Goal: Entertainment & Leisure: Browse casually

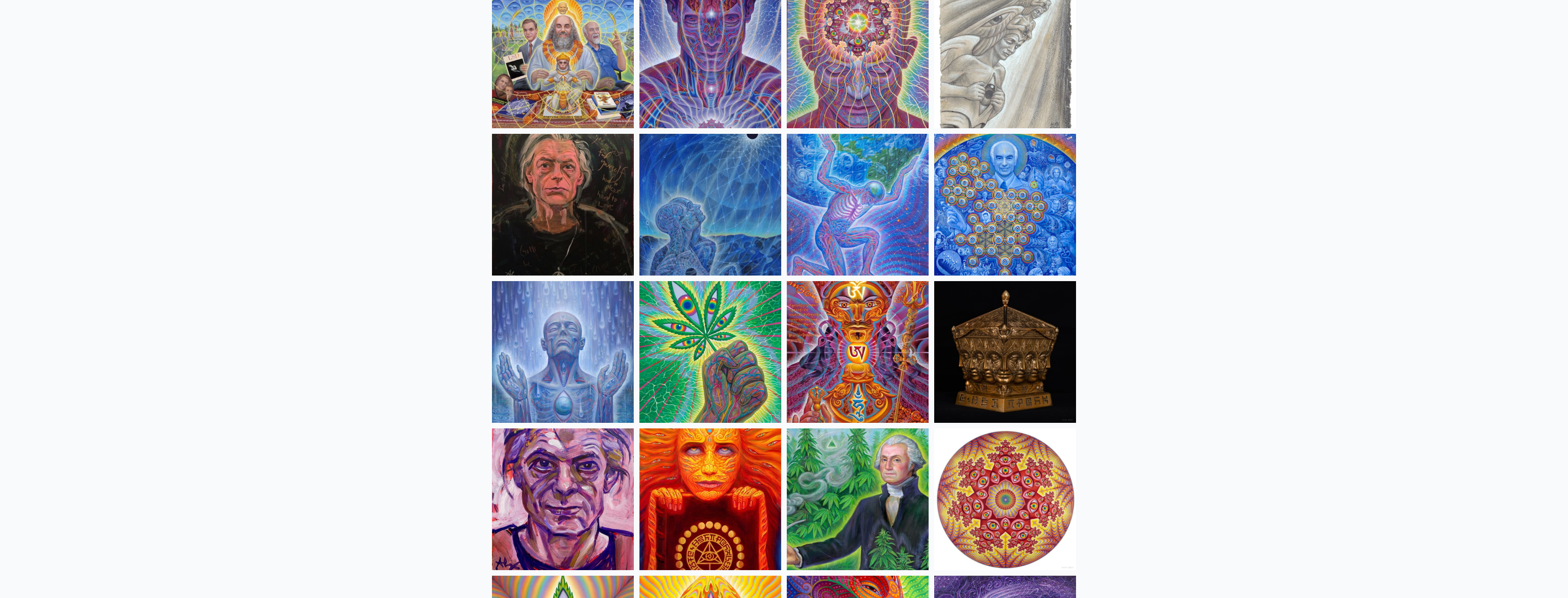
scroll to position [1185, 0]
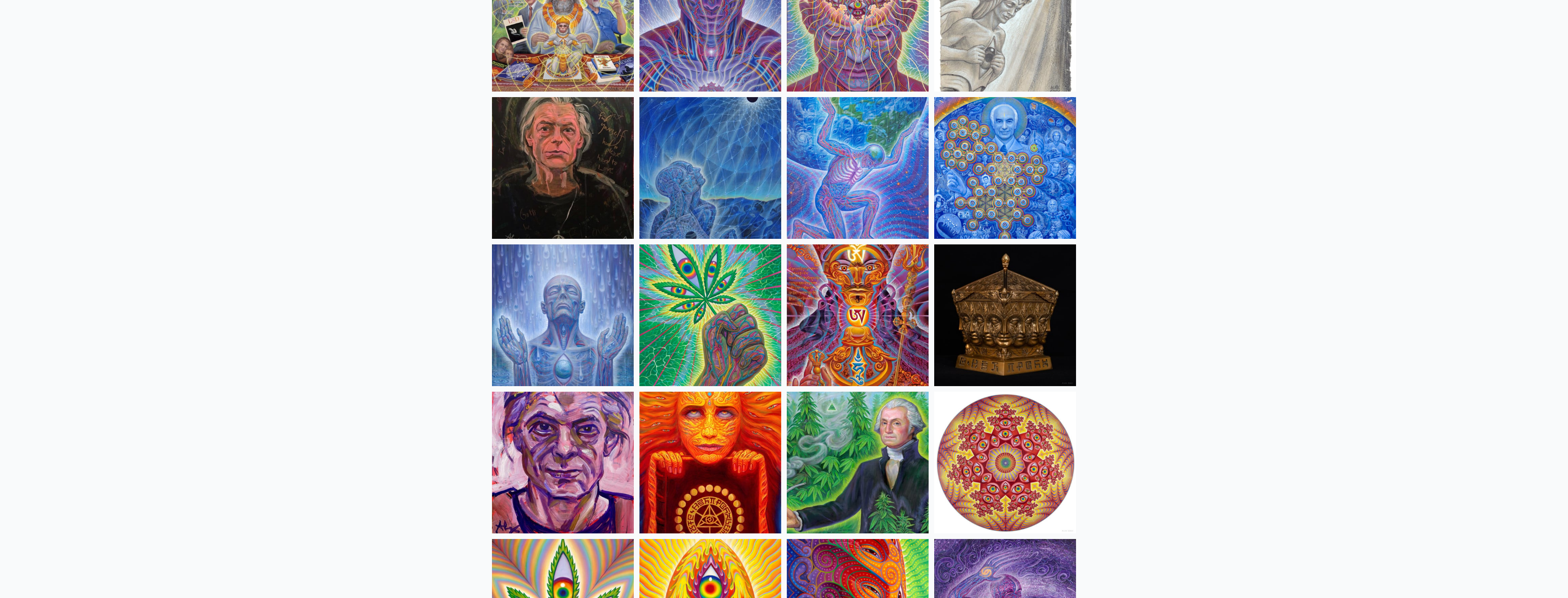
click at [685, 302] on img at bounding box center [710, 315] width 142 height 142
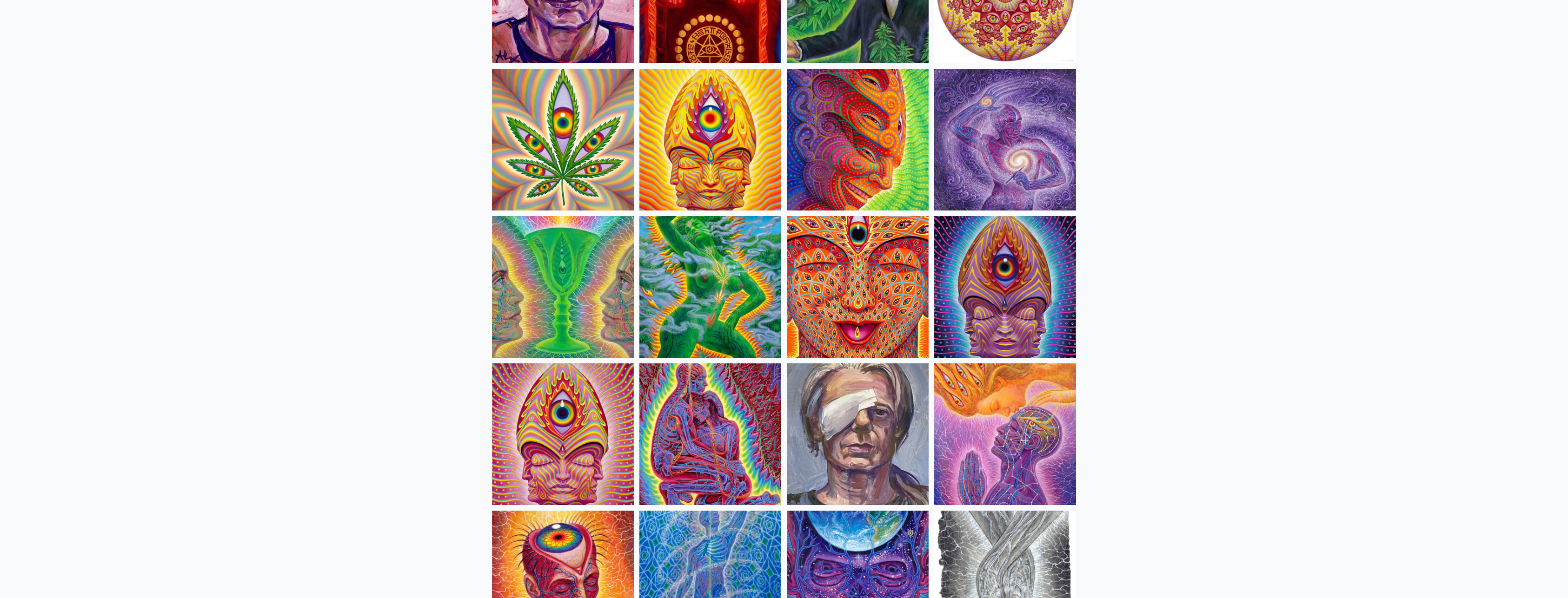
scroll to position [1706, 0]
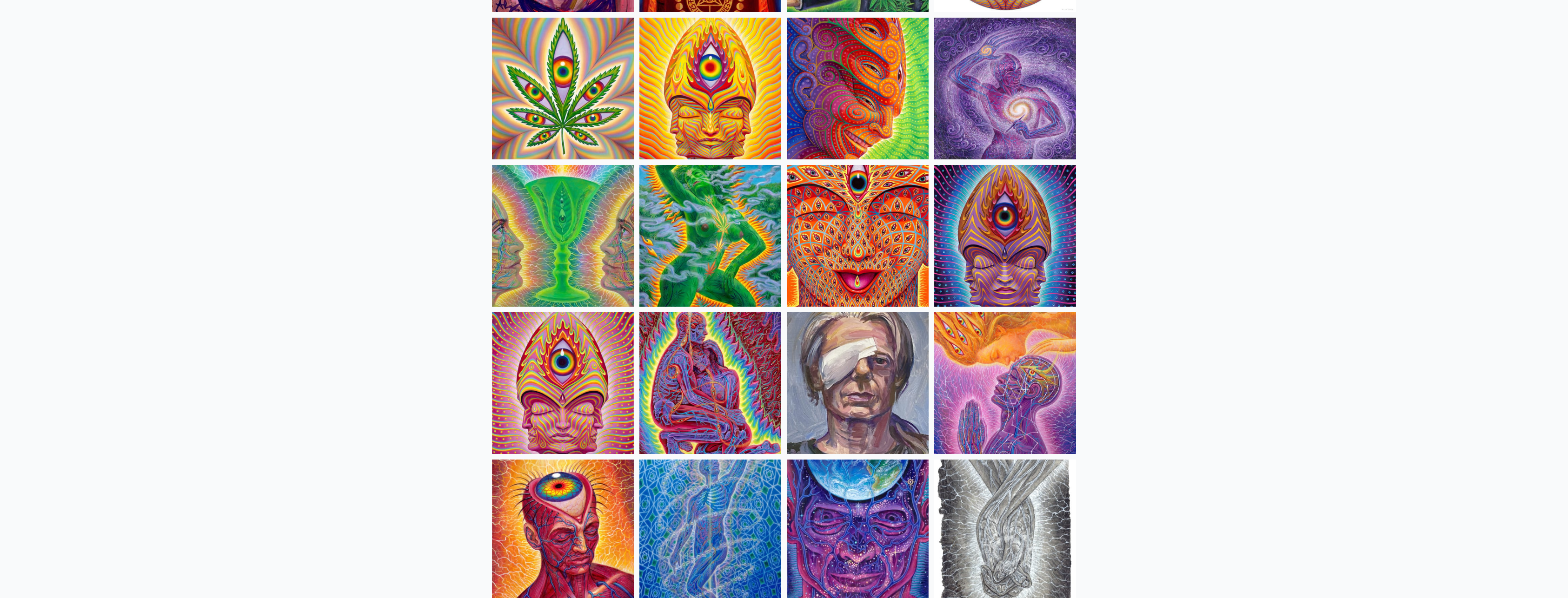
click at [838, 231] on img at bounding box center [858, 235] width 142 height 142
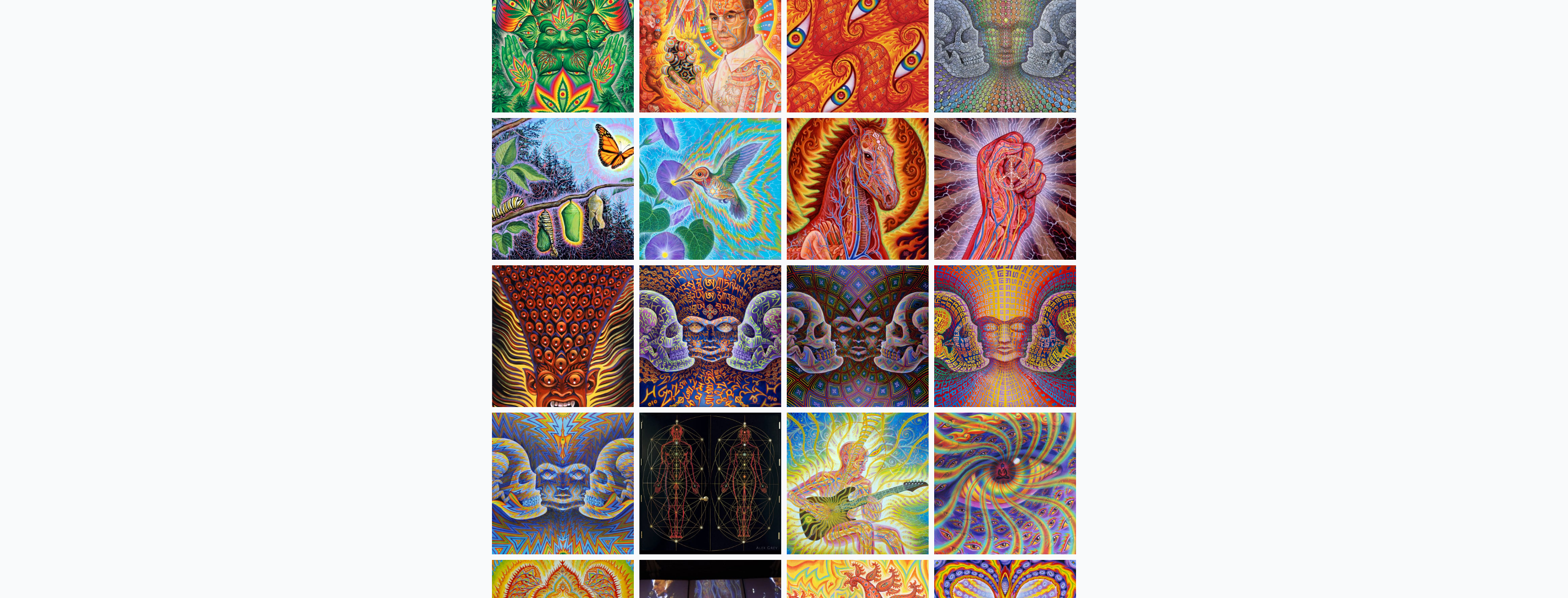
scroll to position [4598, 0]
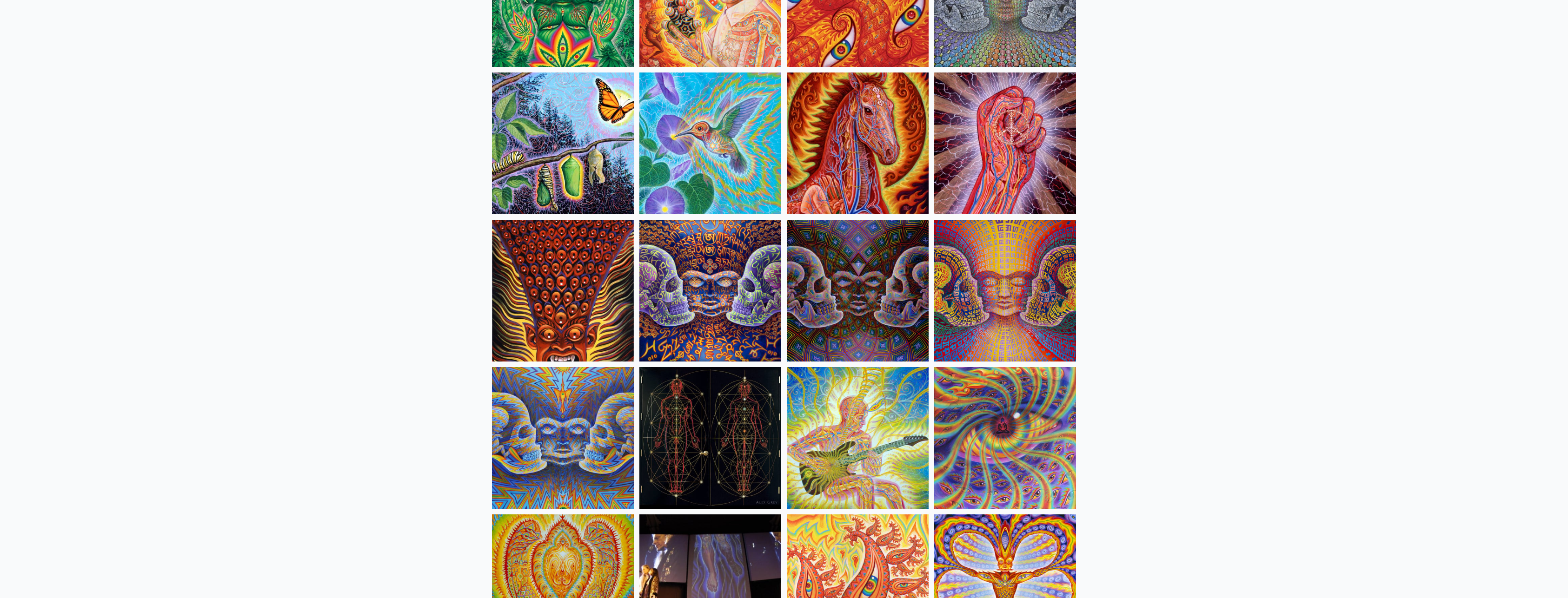
click at [700, 287] on img at bounding box center [710, 290] width 142 height 142
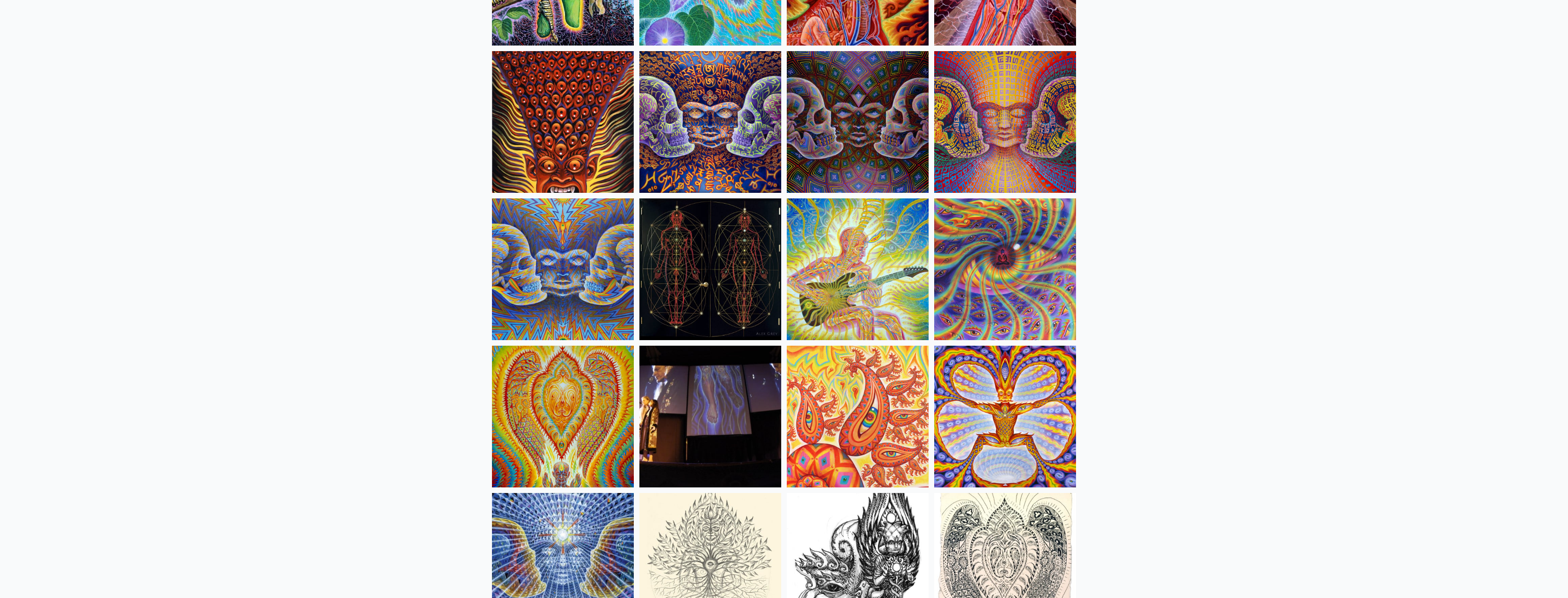
scroll to position [4788, 0]
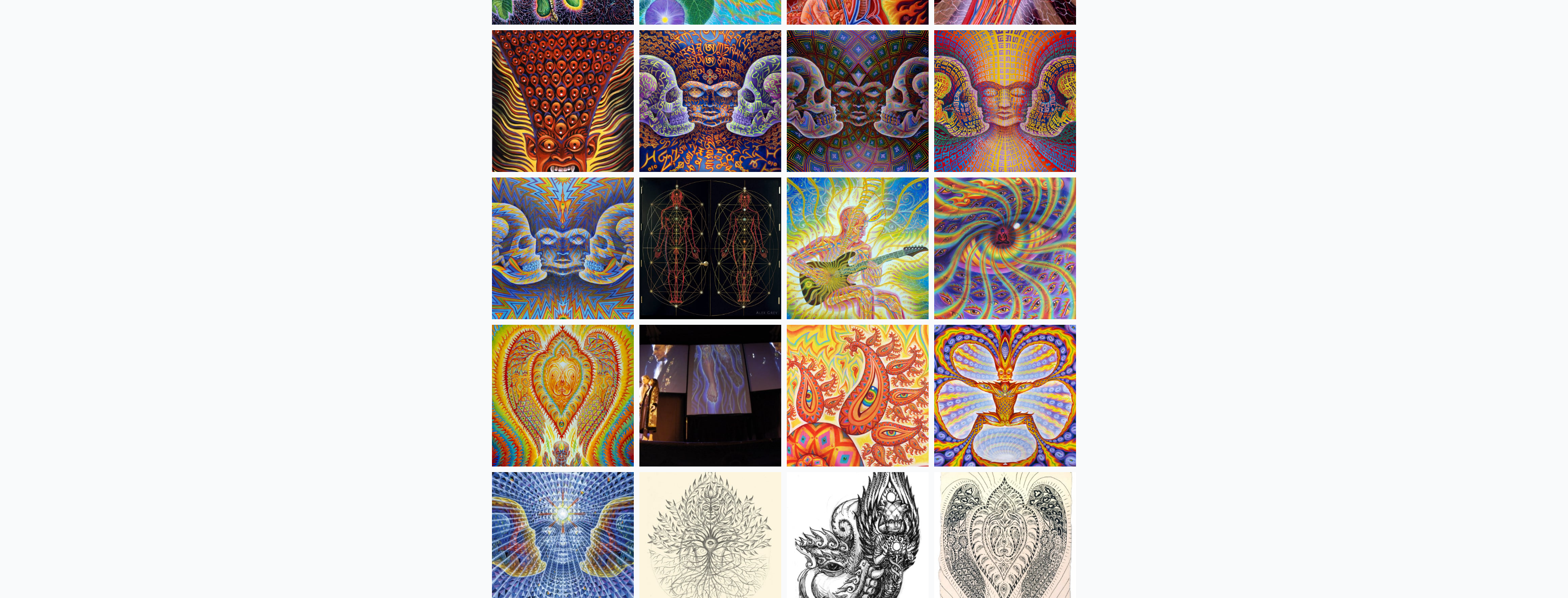
click at [986, 122] on img at bounding box center [1005, 101] width 142 height 142
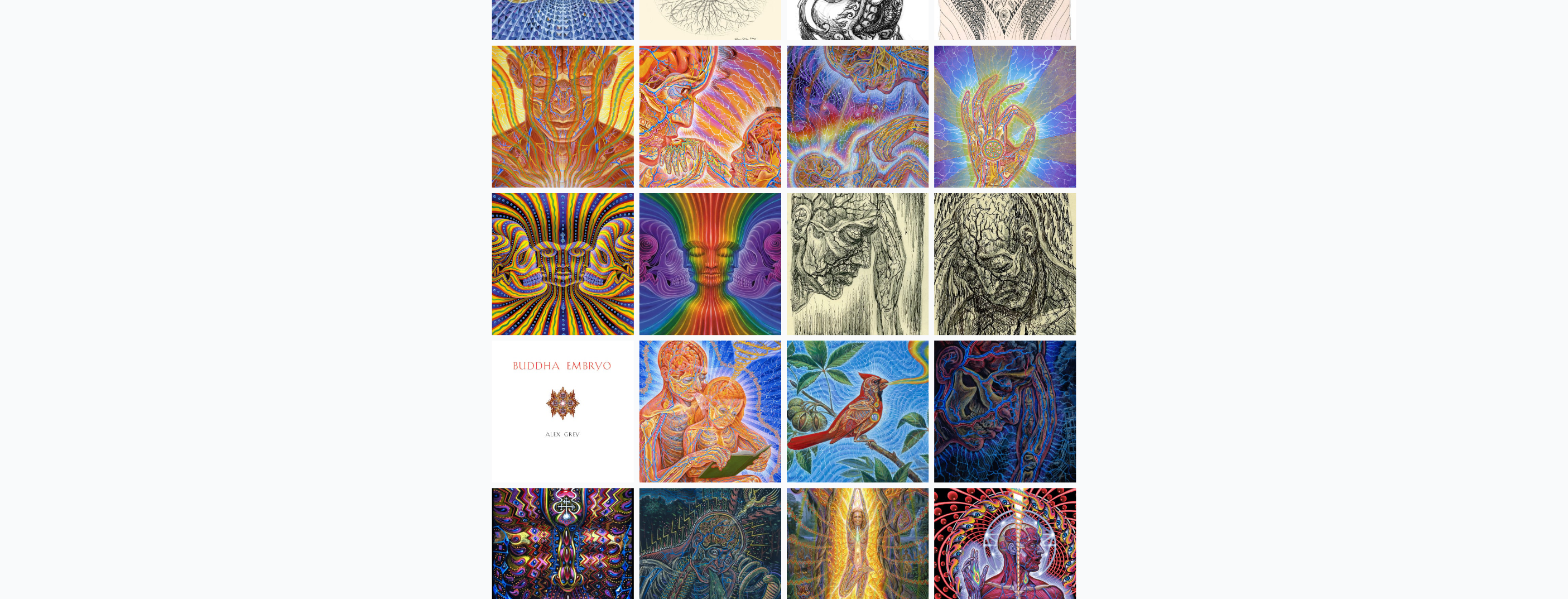
scroll to position [6666, 0]
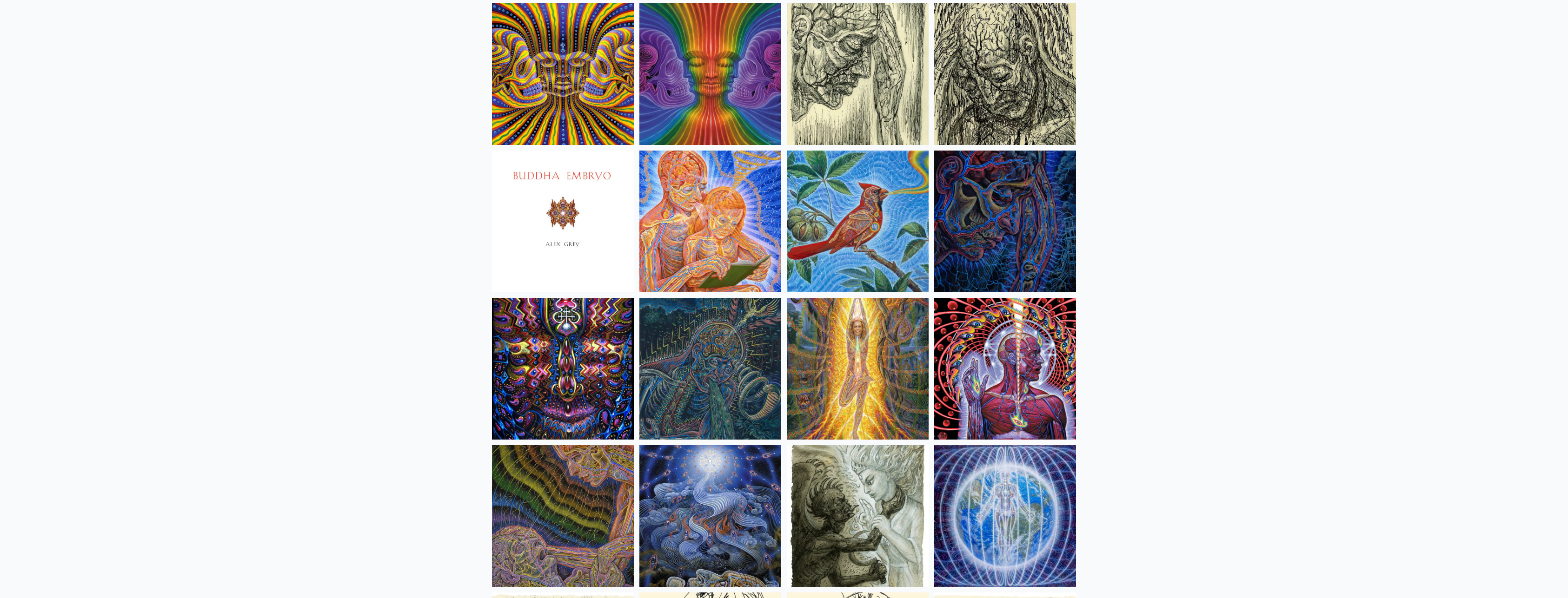
click at [714, 207] on img at bounding box center [710, 221] width 142 height 142
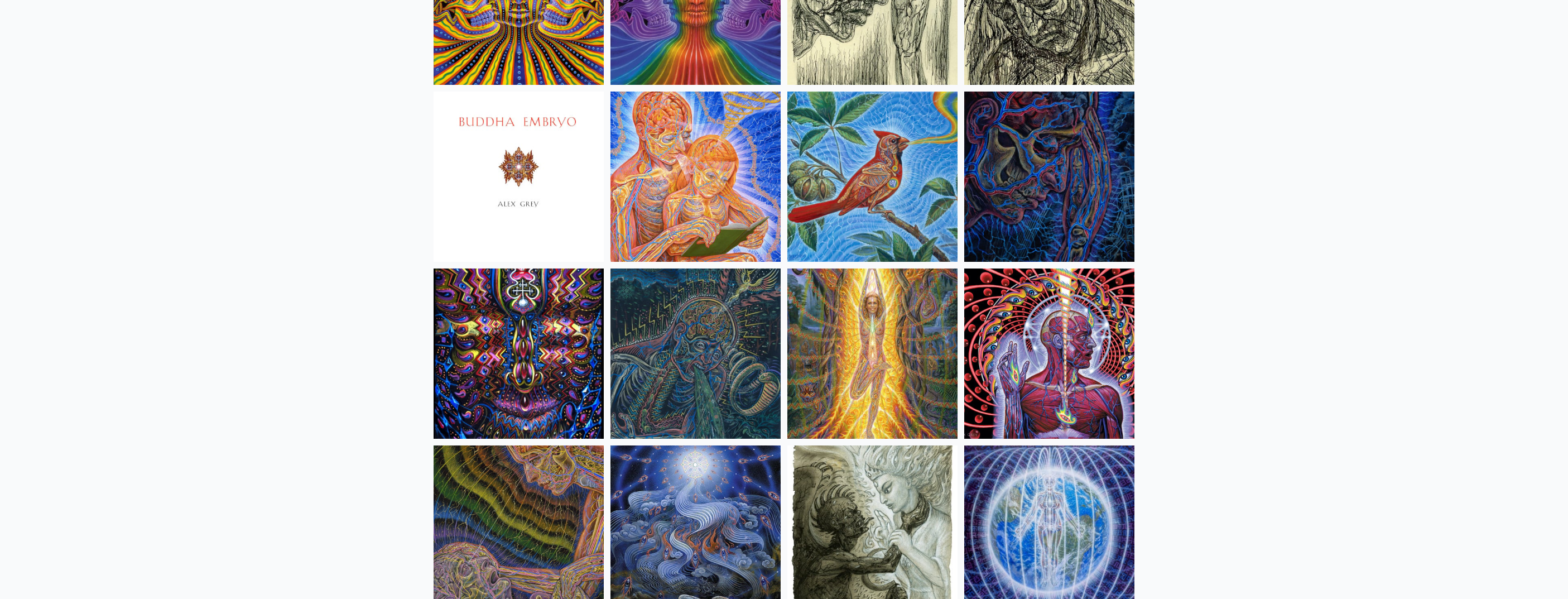
scroll to position [6783, 0]
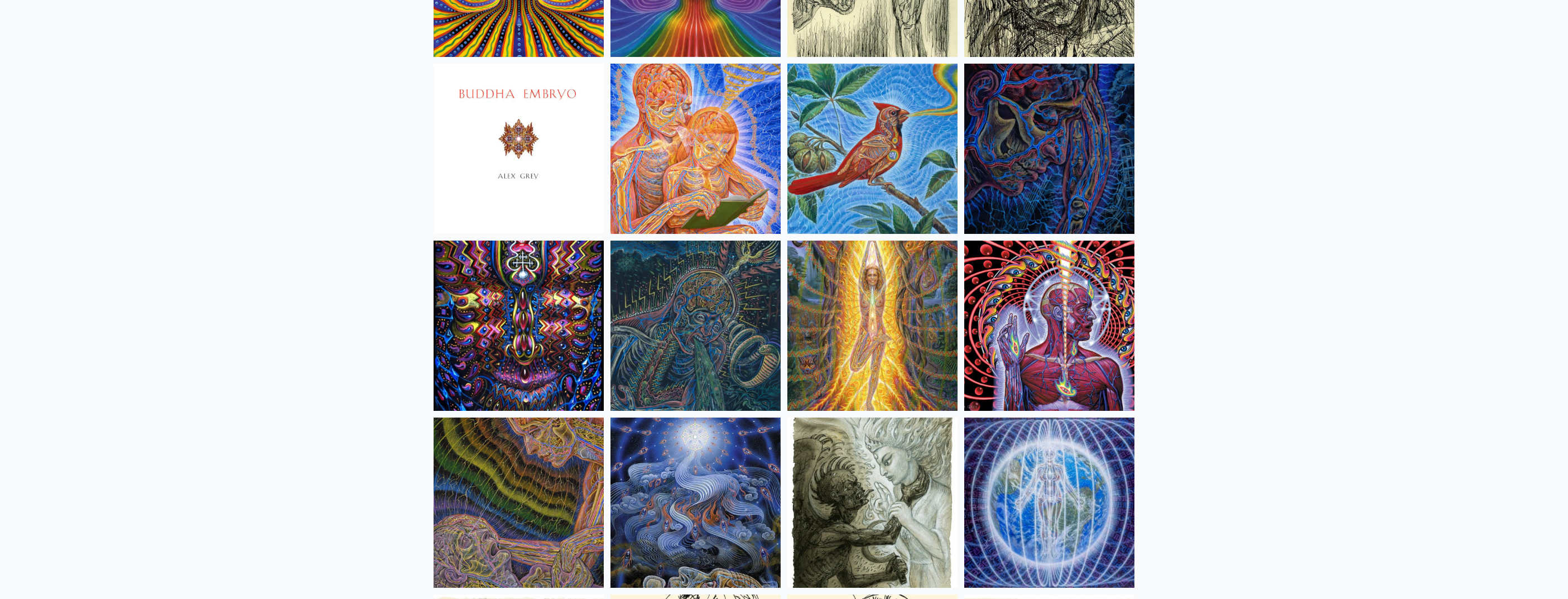
click at [517, 280] on img at bounding box center [519, 325] width 170 height 170
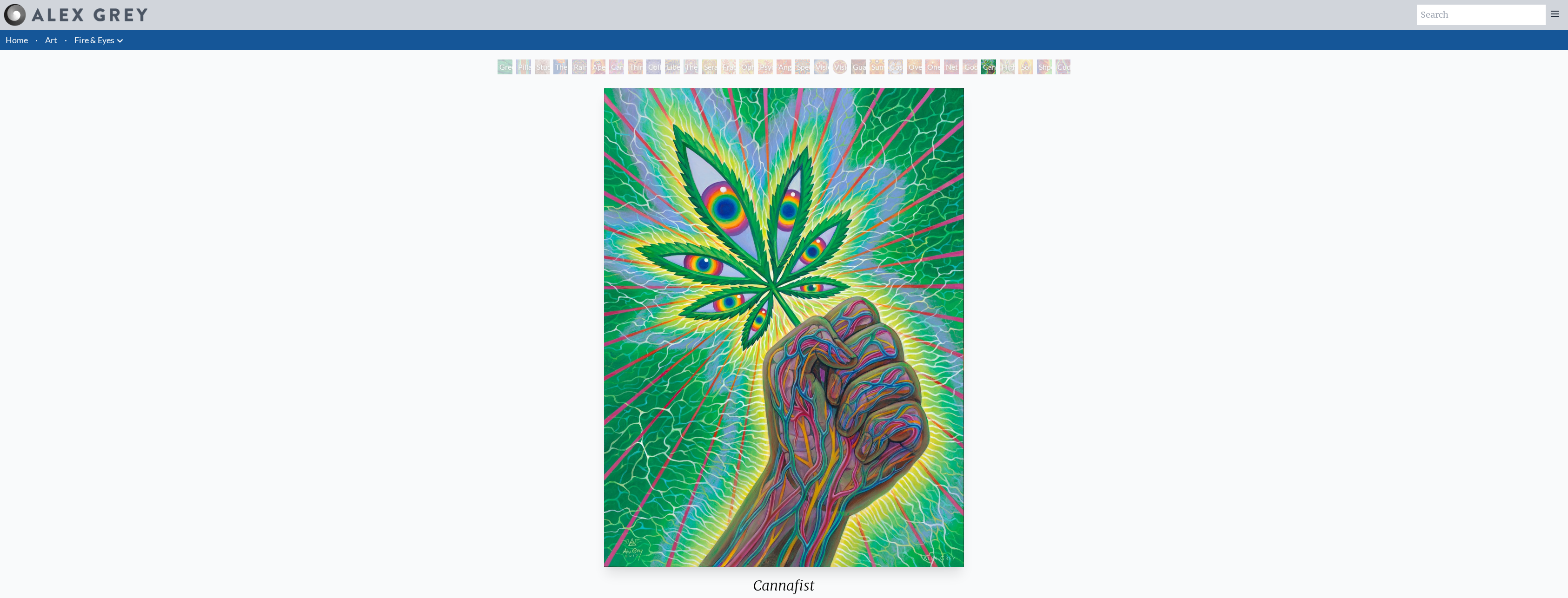
click at [836, 339] on img "27 / 31" at bounding box center [783, 327] width 360 height 479
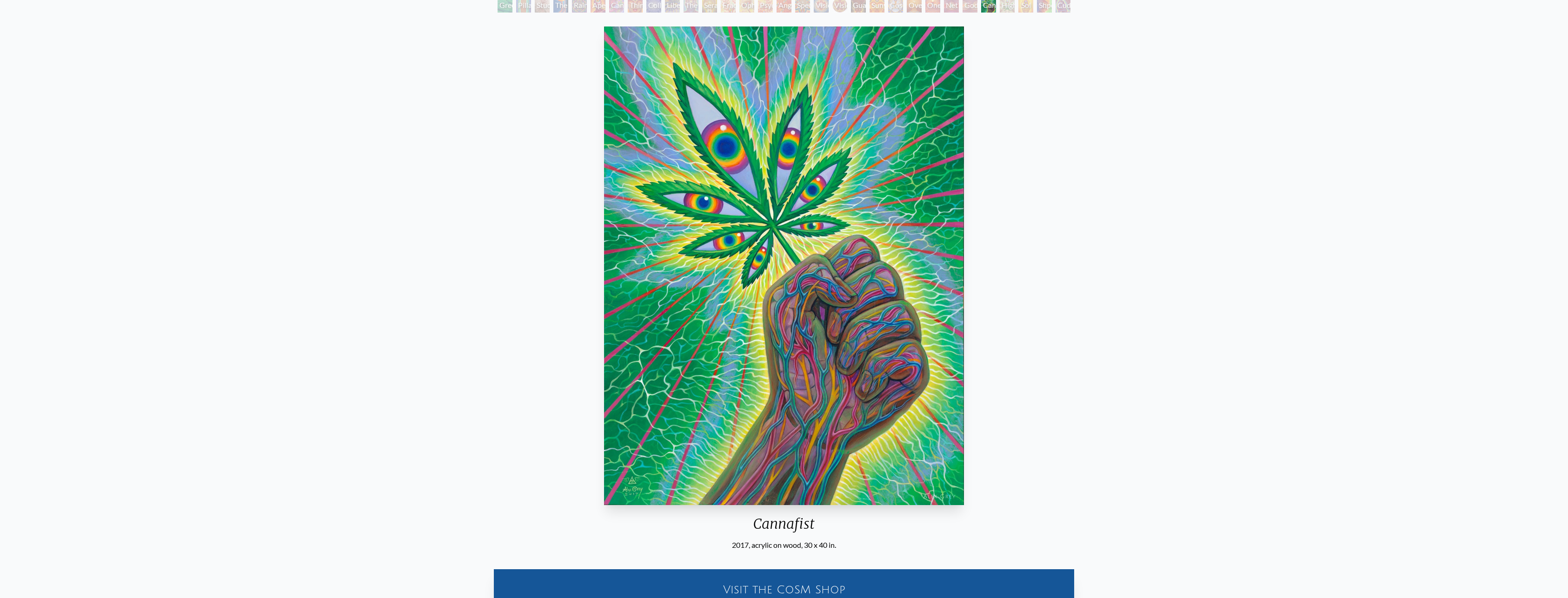
scroll to position [47, 0]
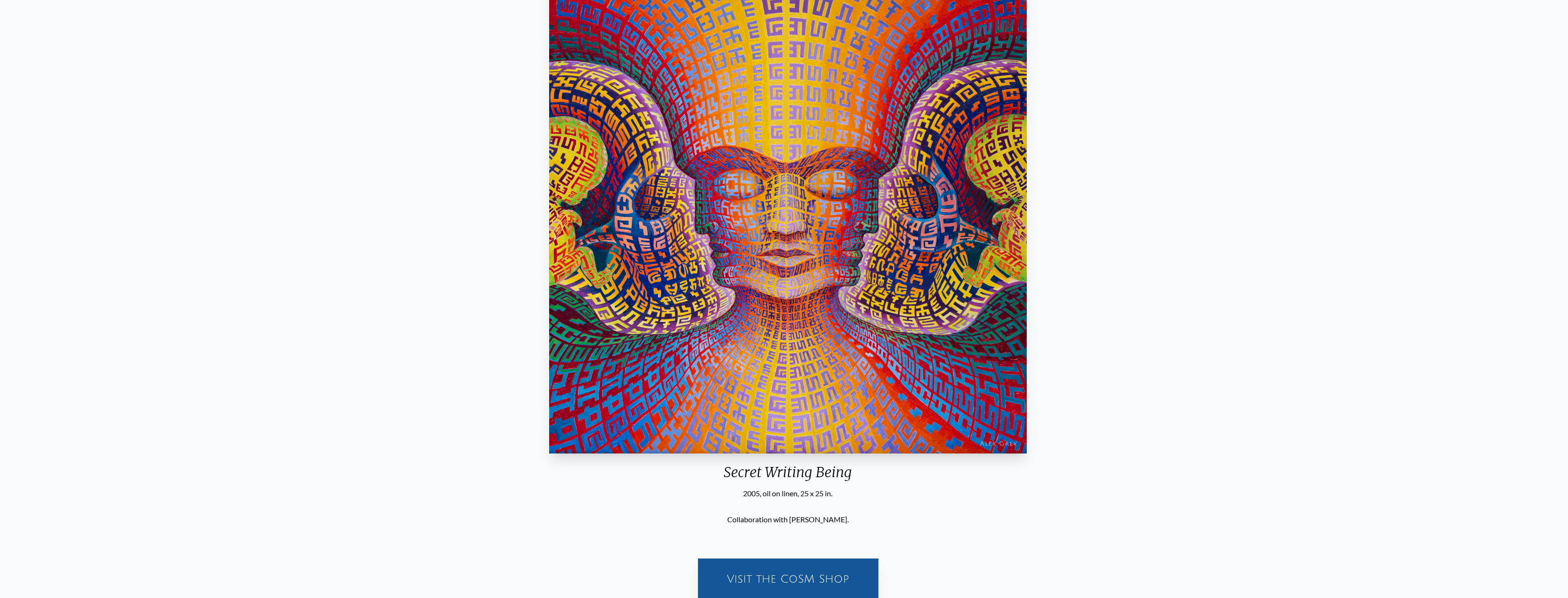
click at [797, 247] on img "3 / 3" at bounding box center [788, 214] width 478 height 479
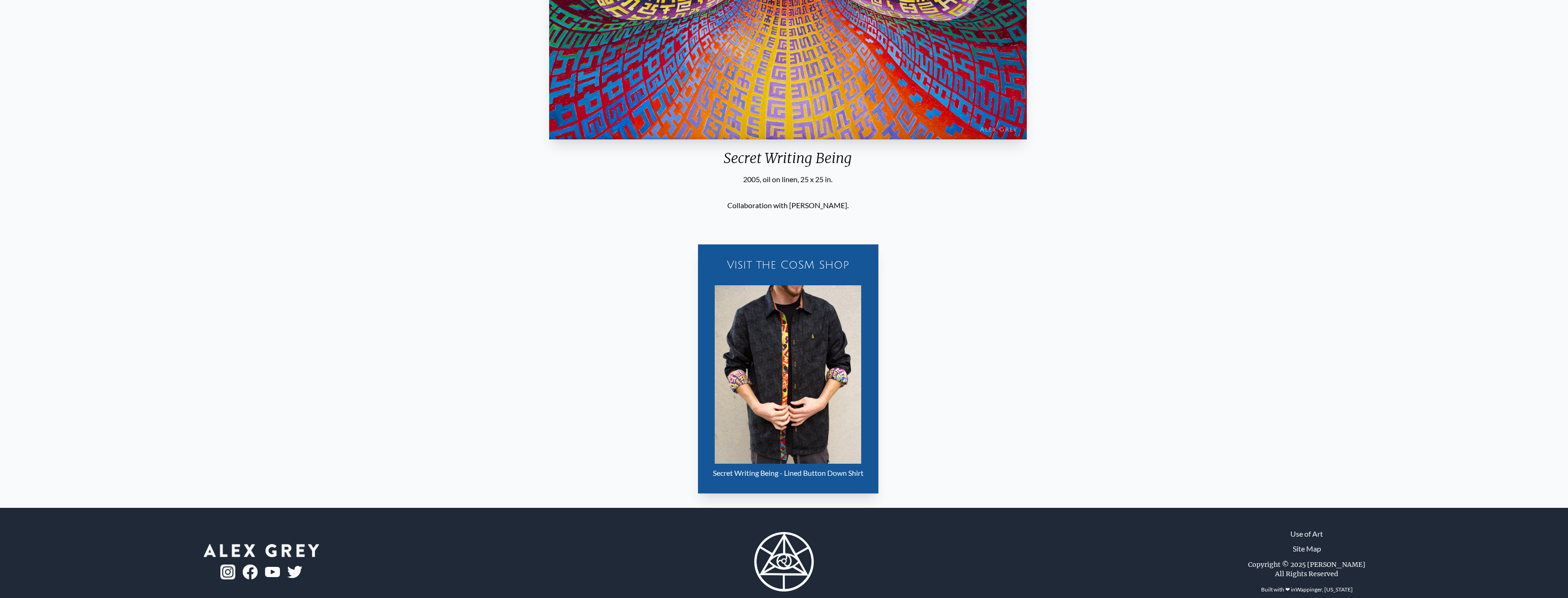
scroll to position [445, 0]
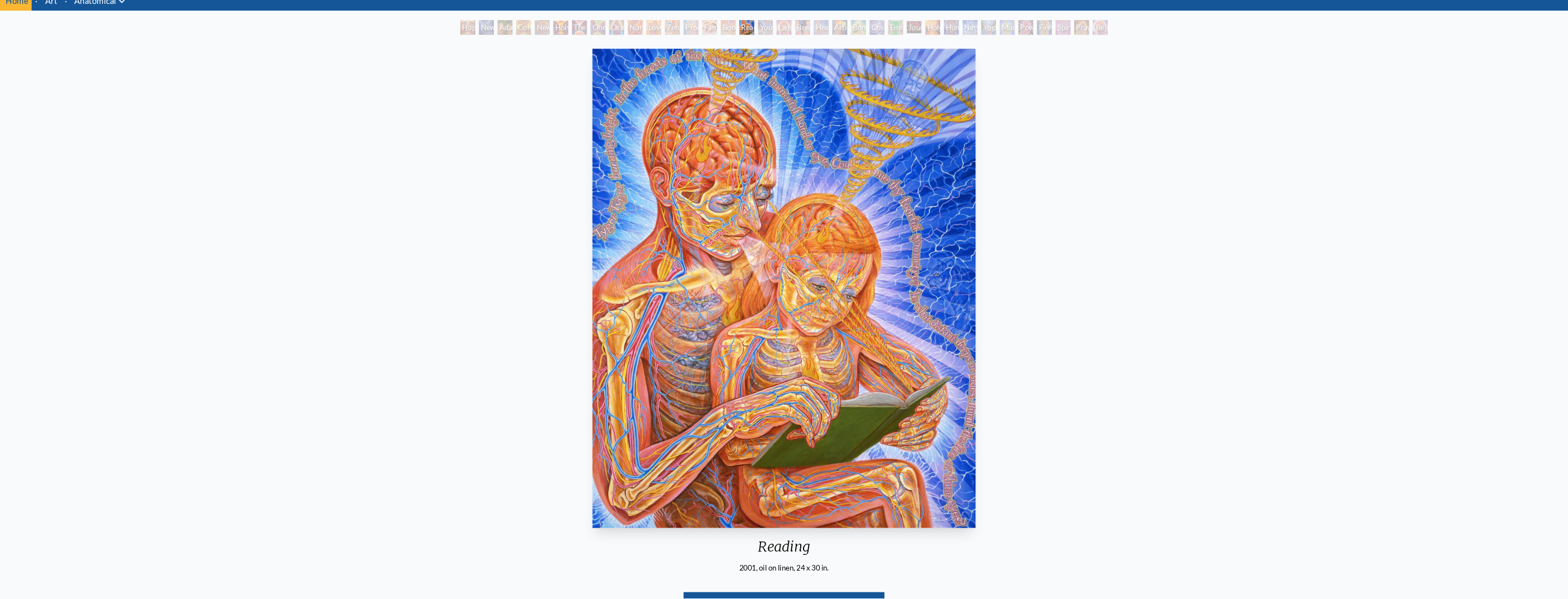
scroll to position [30, 0]
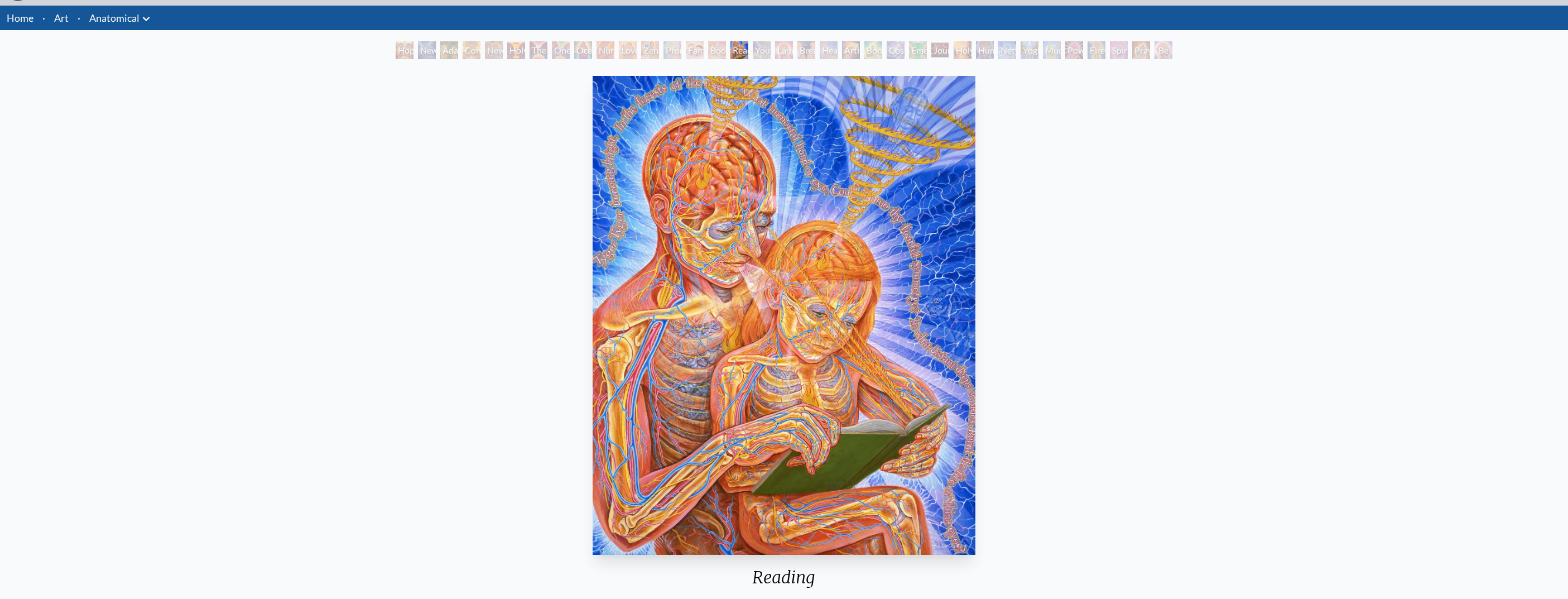
click at [731, 170] on img "16 / 35" at bounding box center [784, 315] width 383 height 478
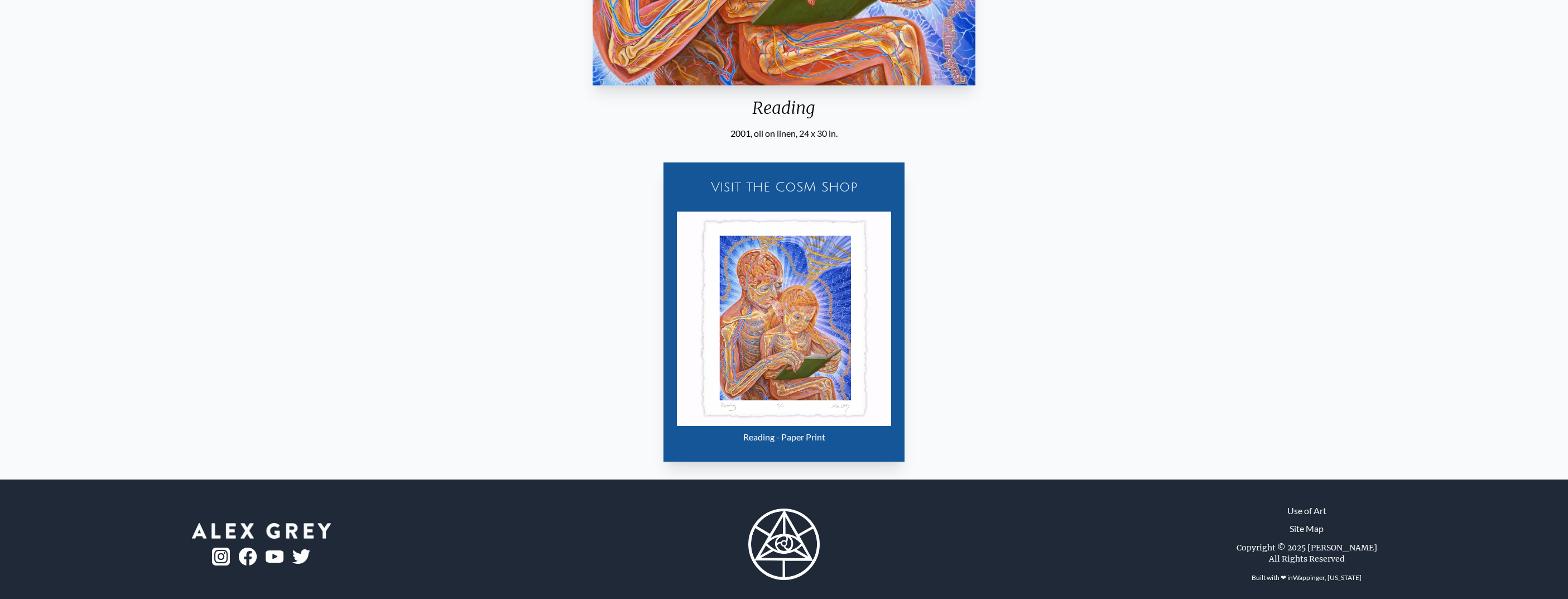
scroll to position [509, 0]
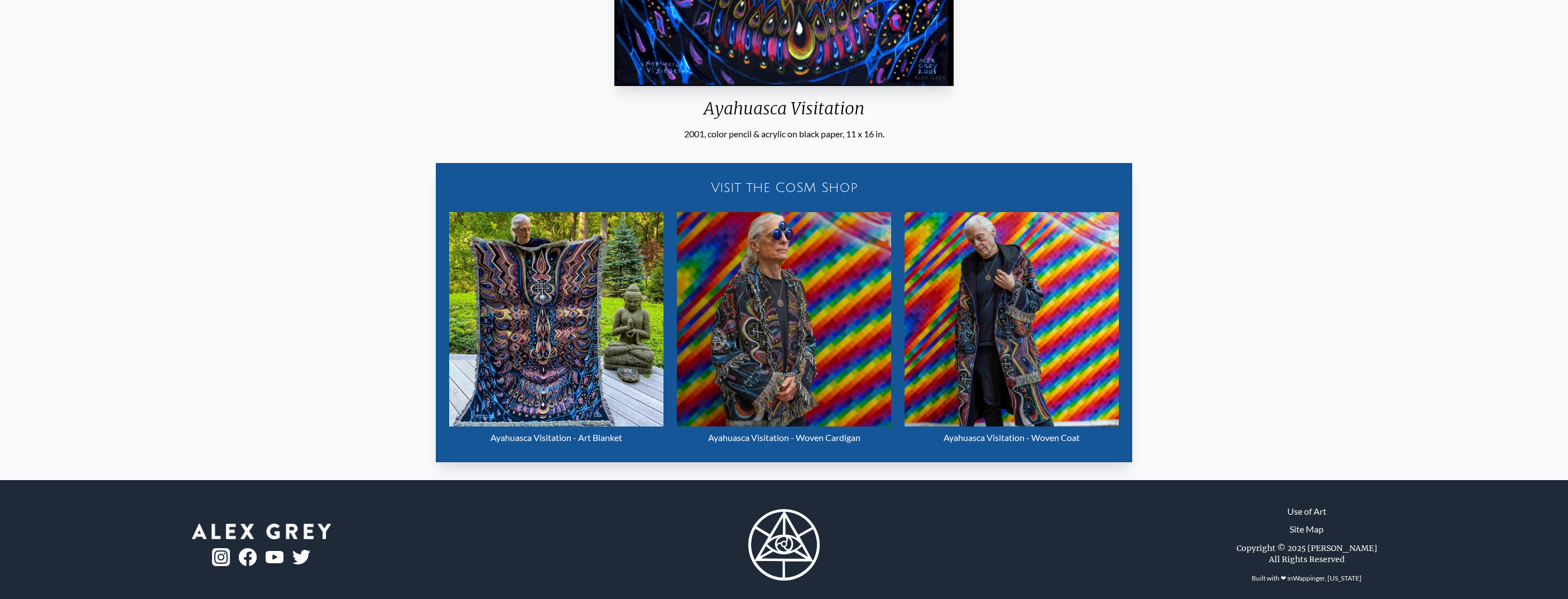
scroll to position [509, 0]
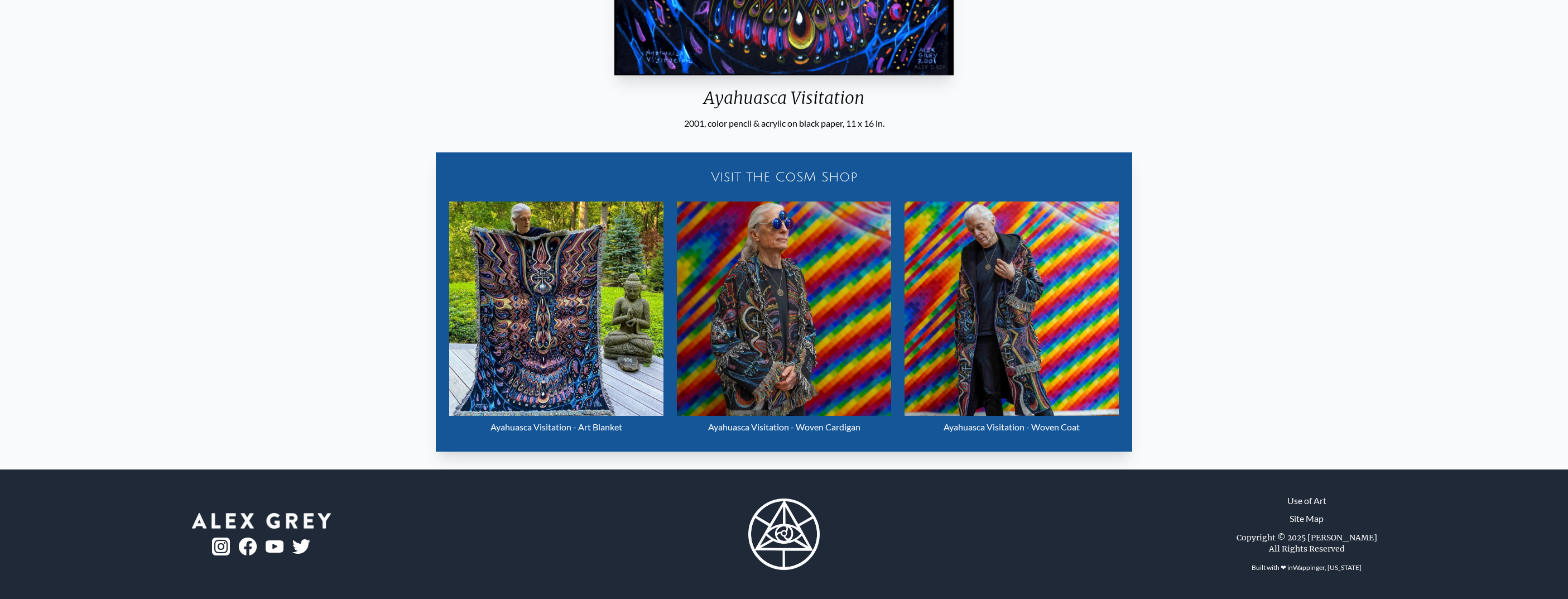
click at [564, 336] on img "12 / 33" at bounding box center [556, 308] width 214 height 214
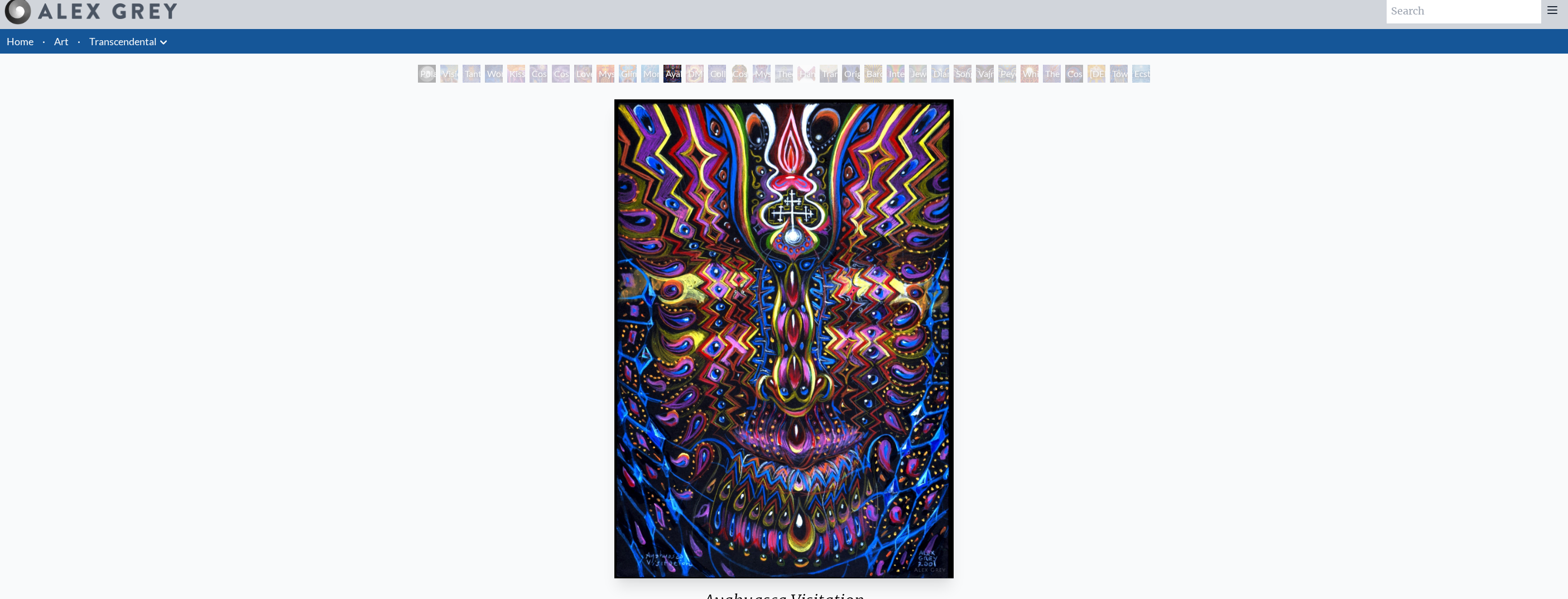
scroll to position [0, 0]
